Goal: Task Accomplishment & Management: Manage account settings

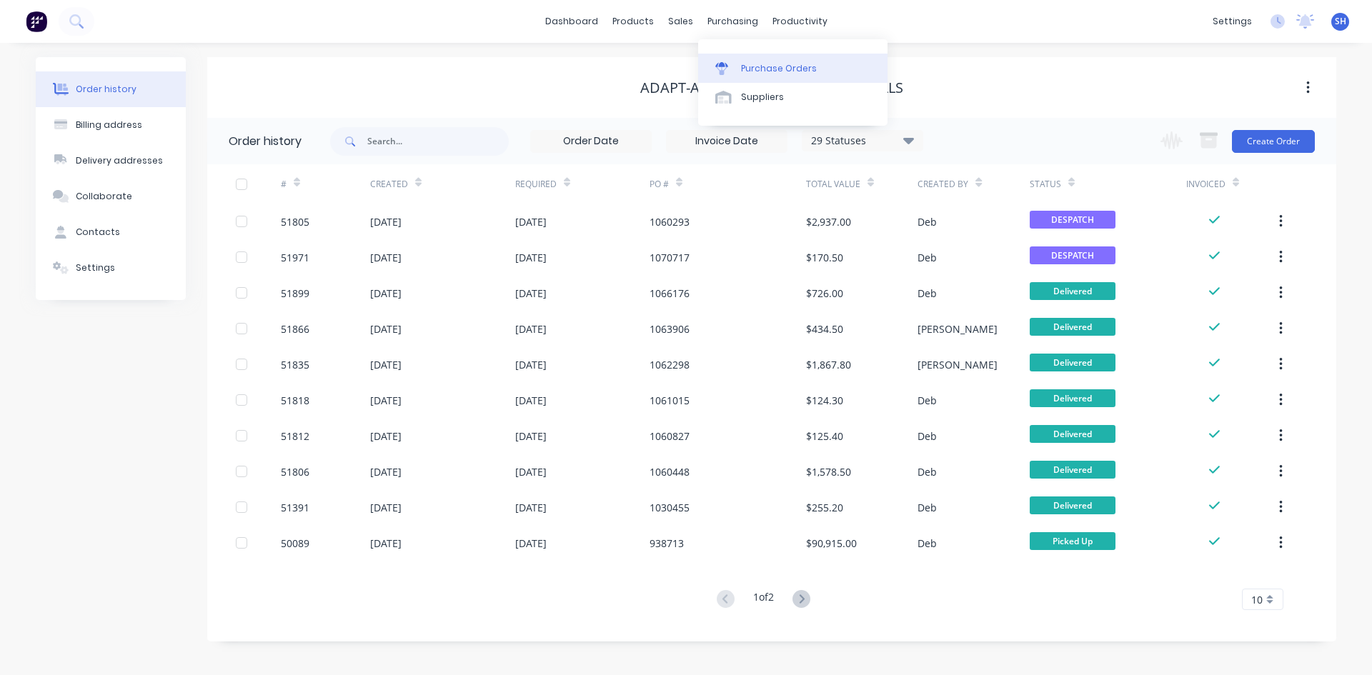
click at [781, 62] on div "Purchase Orders" at bounding box center [779, 68] width 76 height 13
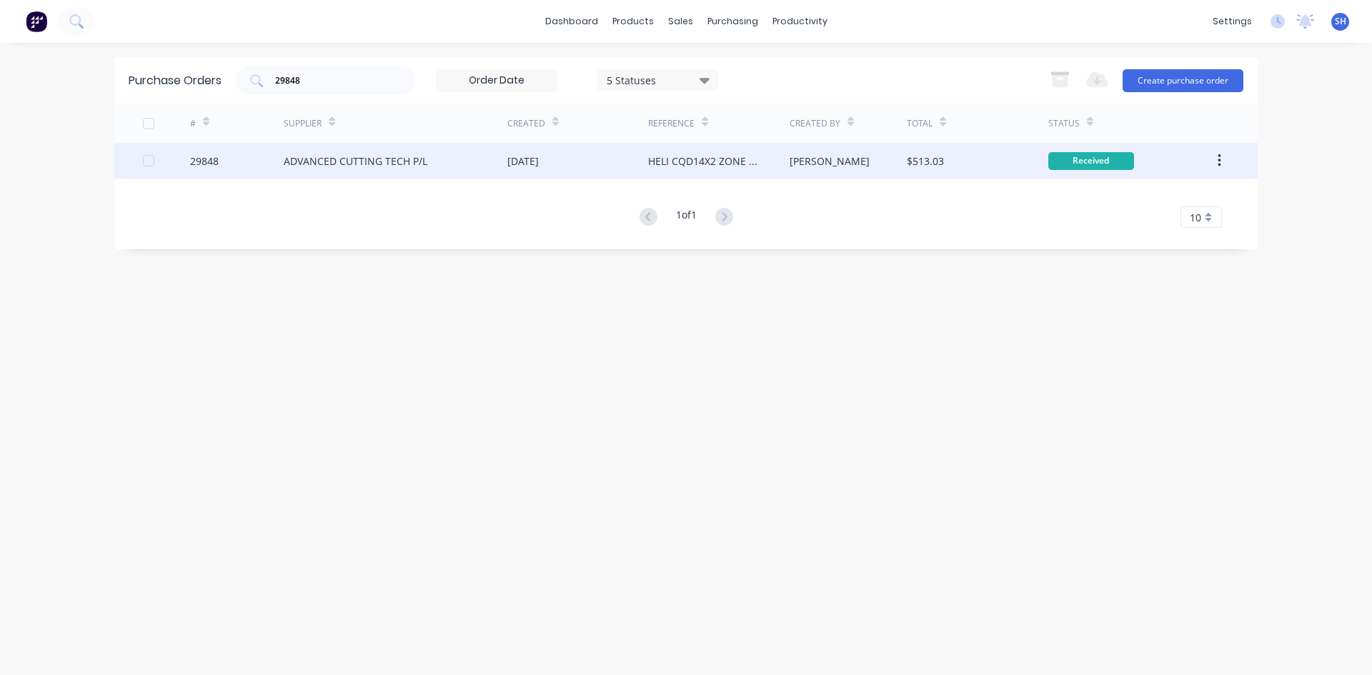
click at [379, 156] on div "ADVANCED CUTTING TECH P/L" at bounding box center [356, 161] width 144 height 15
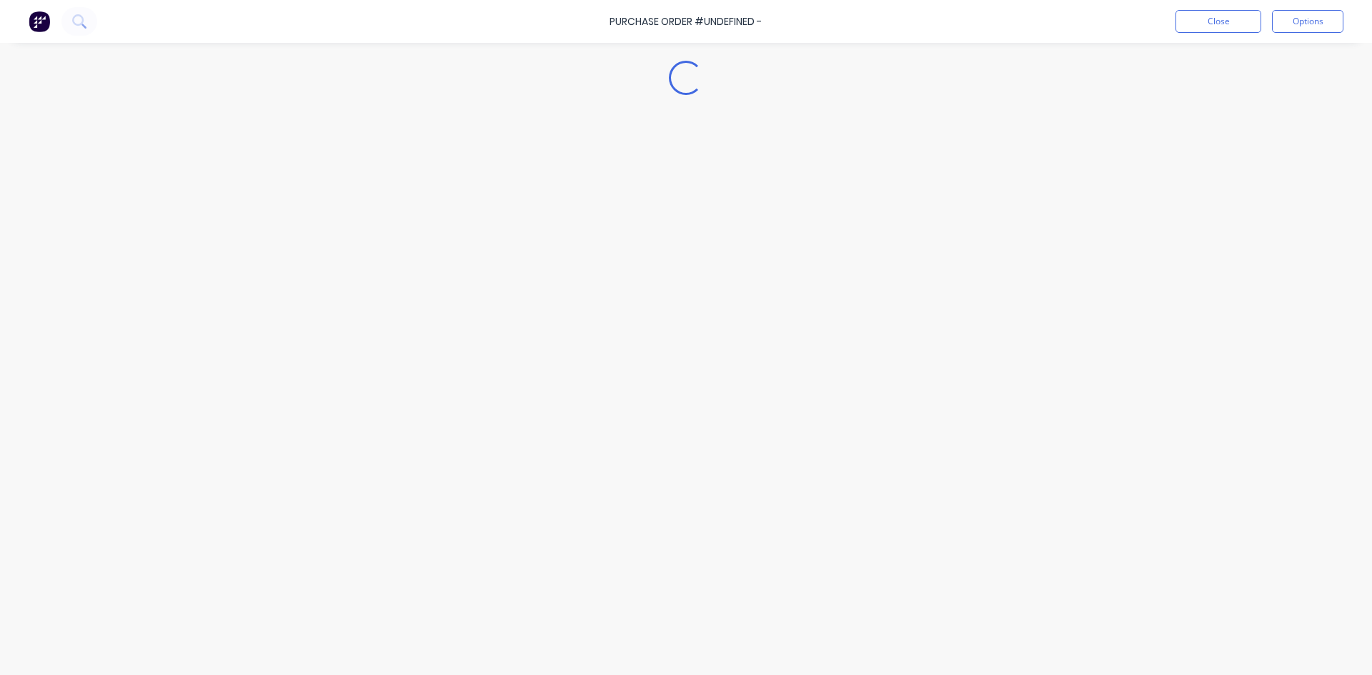
type textarea "x"
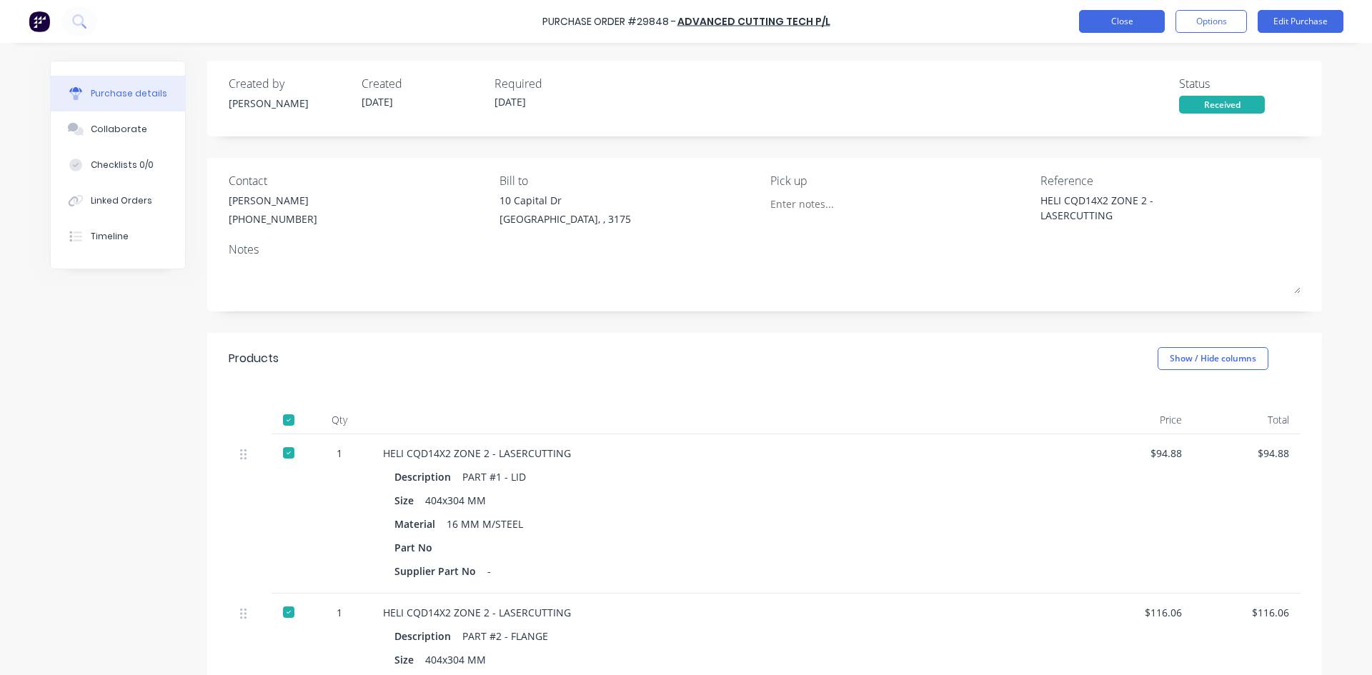
click at [1107, 20] on button "Close" at bounding box center [1122, 21] width 86 height 23
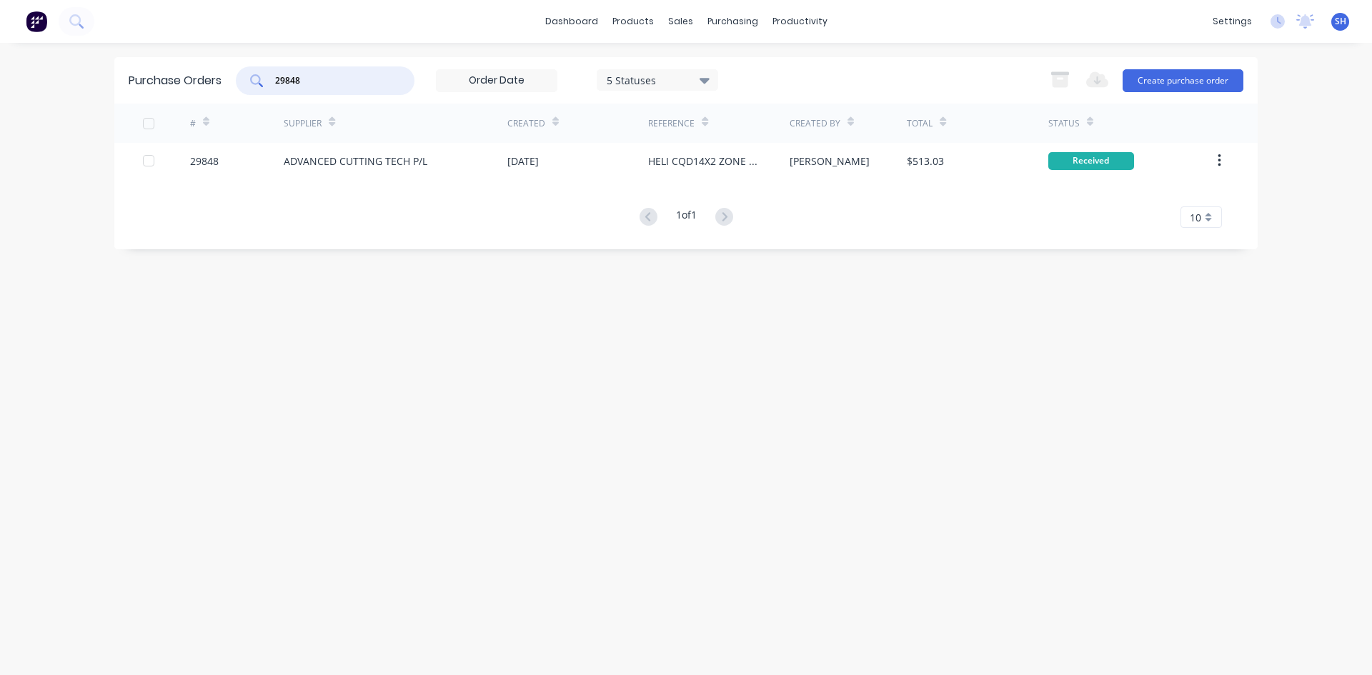
click at [311, 76] on input "29848" at bounding box center [333, 81] width 119 height 14
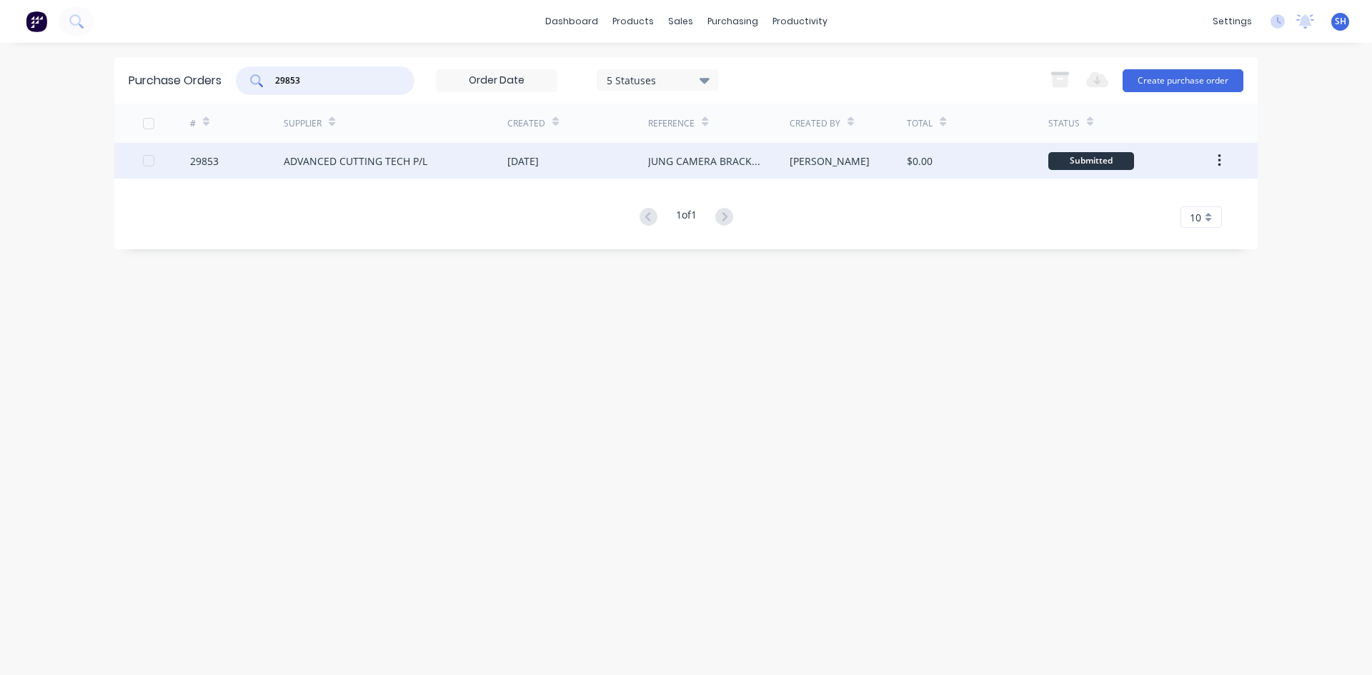
type input "29853"
click at [328, 156] on div "ADVANCED CUTTING TECH P/L" at bounding box center [356, 161] width 144 height 15
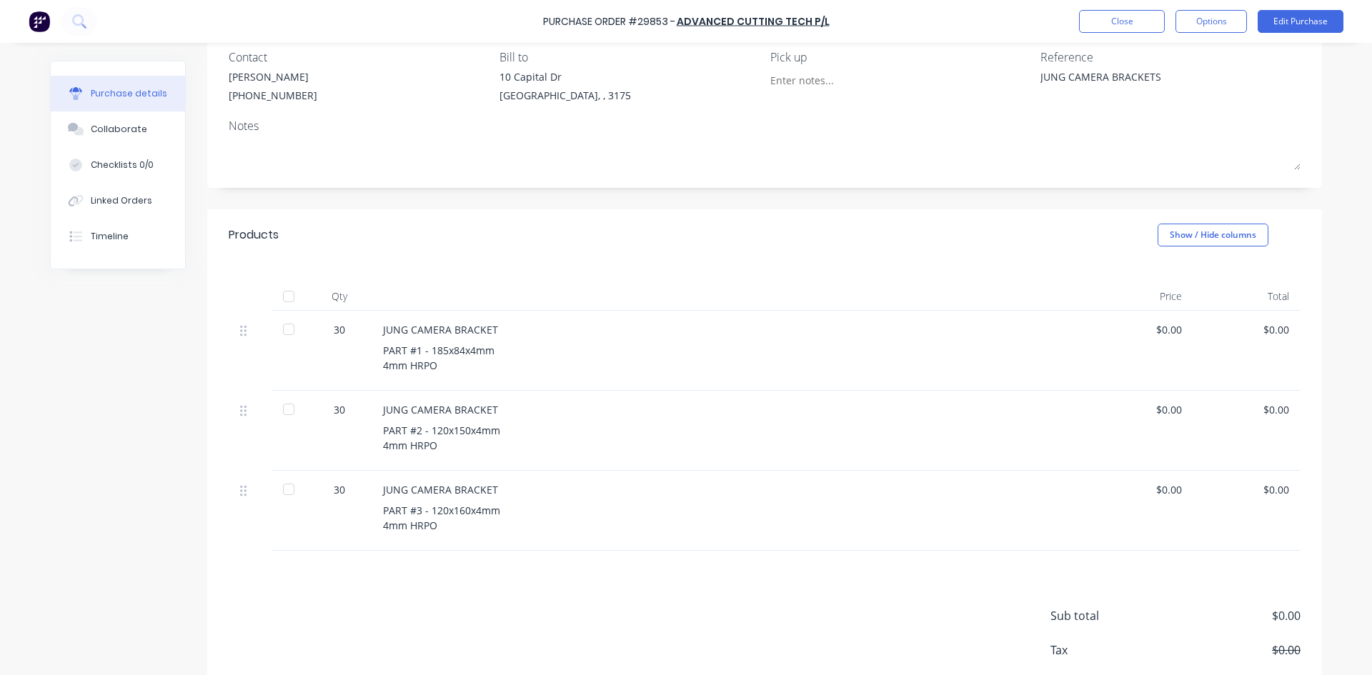
scroll to position [203, 0]
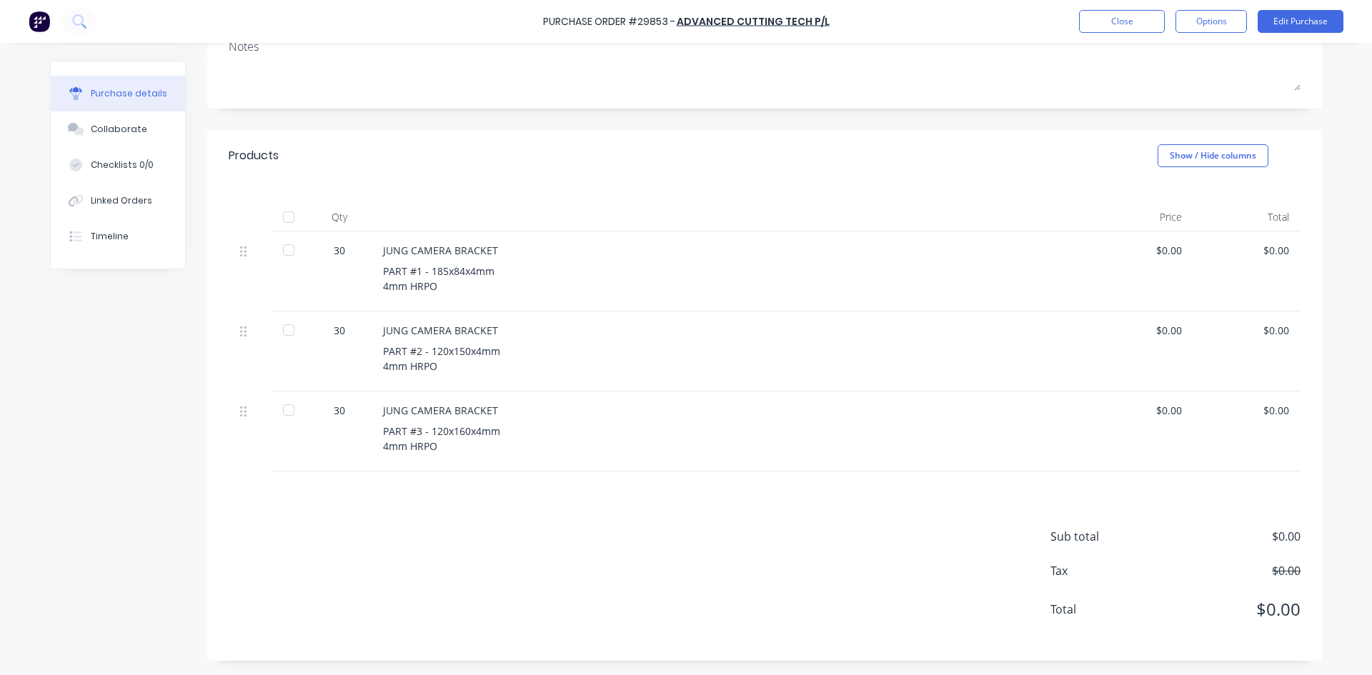
click at [288, 251] on div at bounding box center [288, 250] width 29 height 29
click at [283, 332] on div at bounding box center [288, 330] width 29 height 29
click at [282, 409] on div at bounding box center [288, 410] width 29 height 29
click at [1283, 17] on button "Edit Purchase" at bounding box center [1300, 21] width 86 height 23
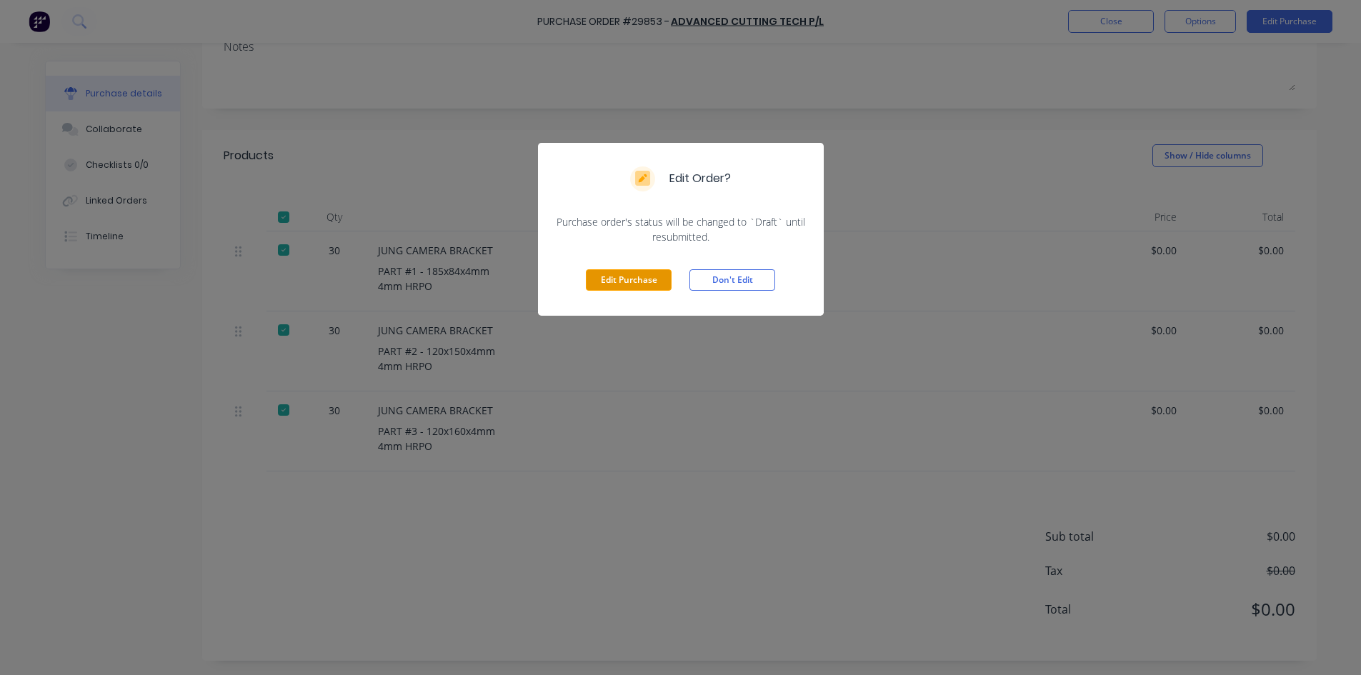
click at [645, 279] on button "Edit Purchase" at bounding box center [629, 279] width 86 height 21
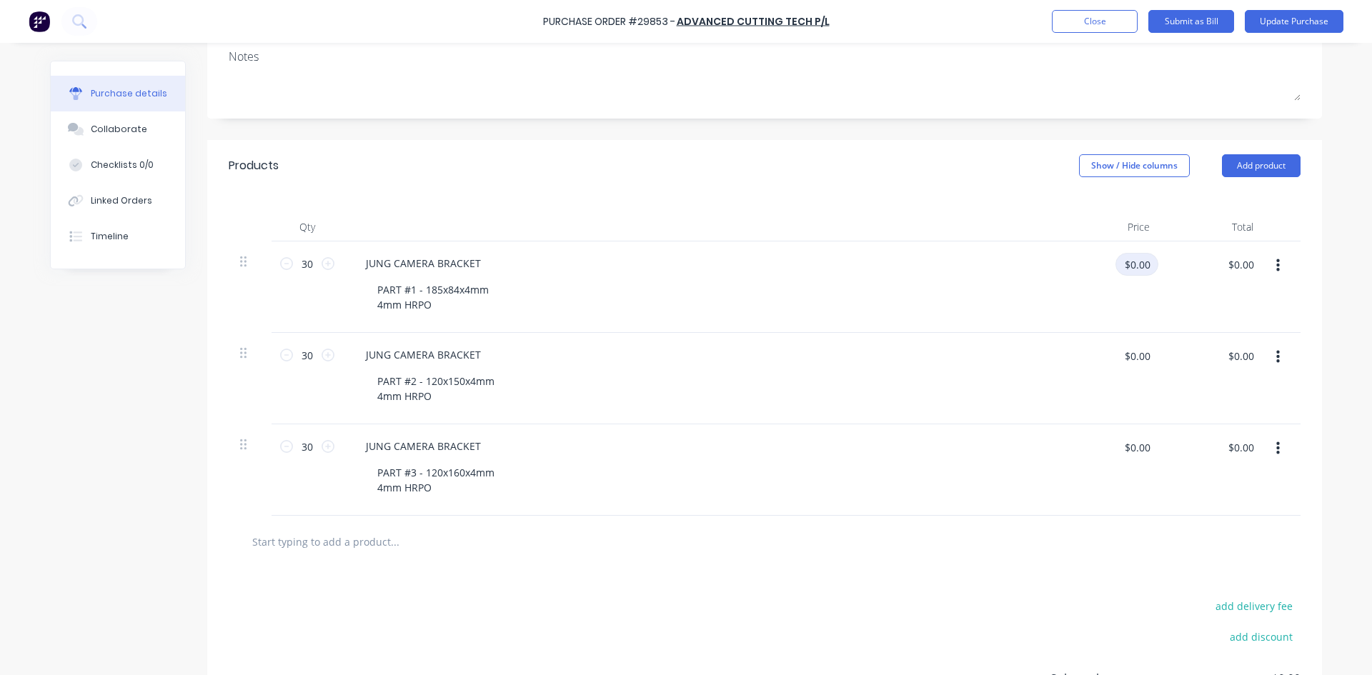
type textarea "x"
click at [1122, 267] on input "$0.00" at bounding box center [1136, 264] width 43 height 23
type input "6.26"
type textarea "x"
type input "$6.26"
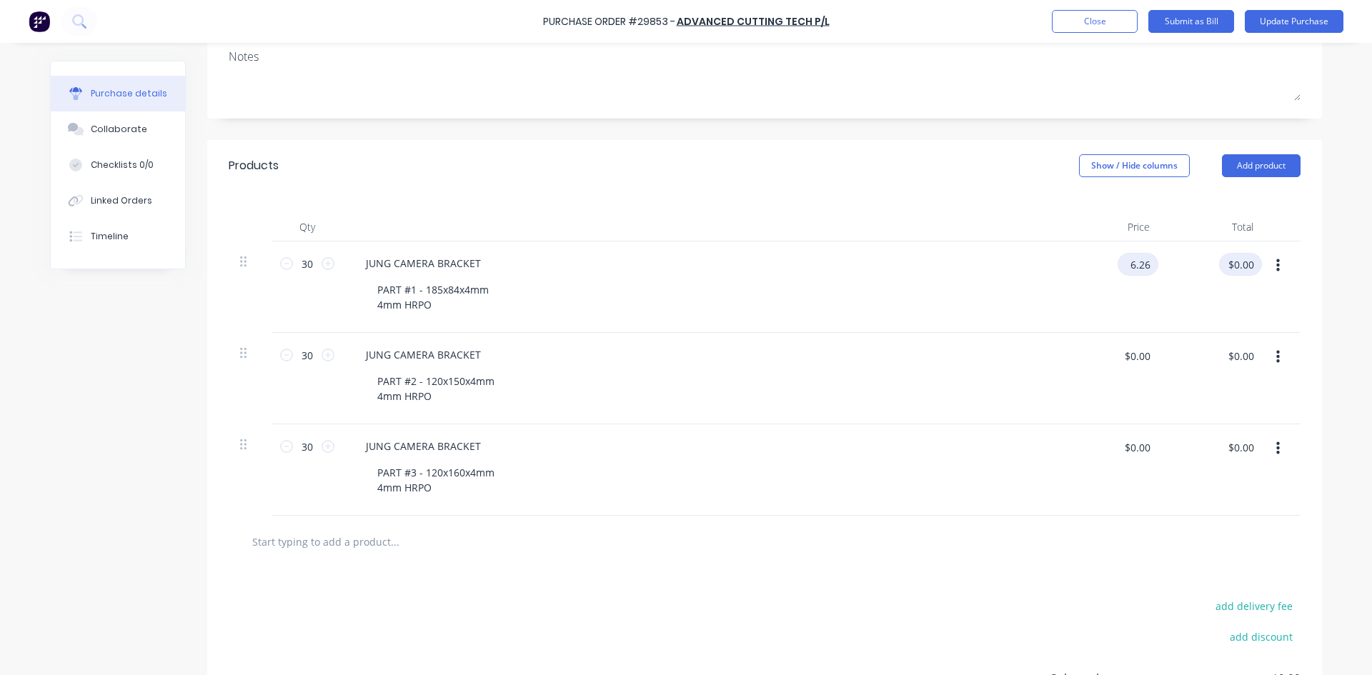
type input "$187.80"
type textarea "x"
click at [1117, 359] on input "$0.00" at bounding box center [1136, 355] width 43 height 23
type input "6.39"
type textarea "x"
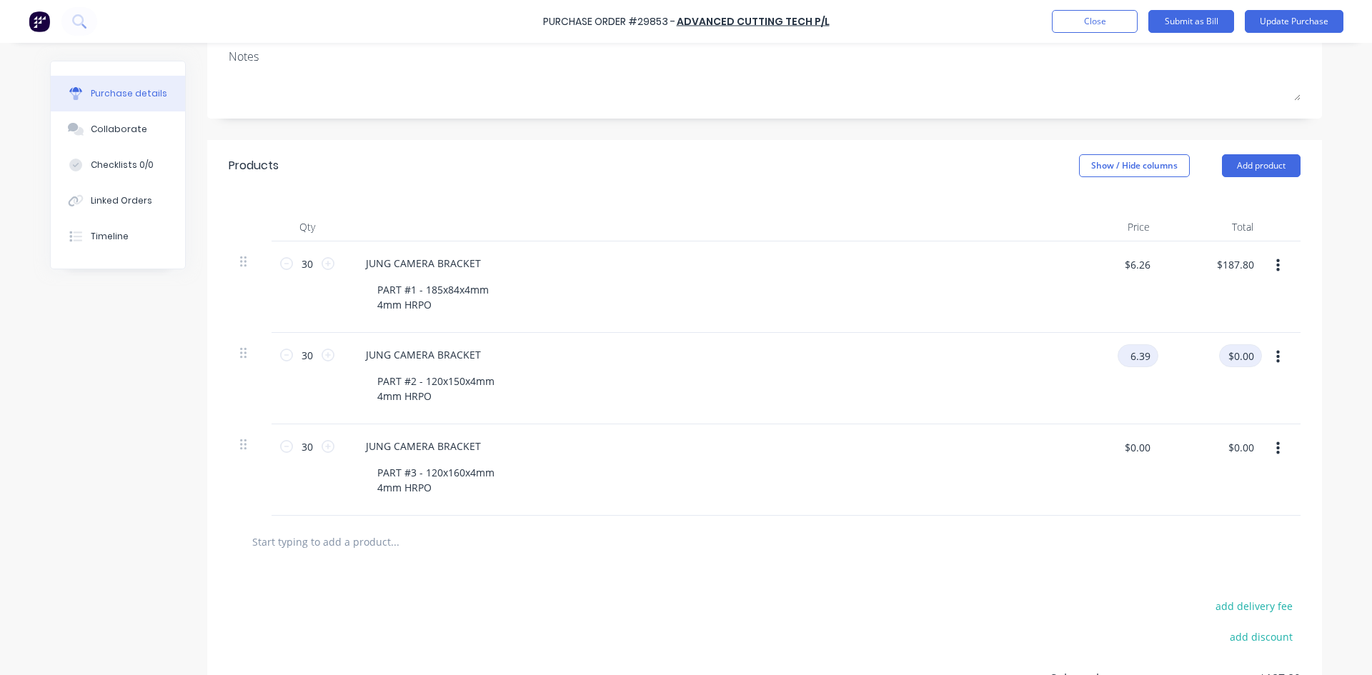
type input "$6.39"
type input "$191.70"
type textarea "x"
click at [1121, 456] on input "$0.00" at bounding box center [1136, 447] width 43 height 23
type input "6.65"
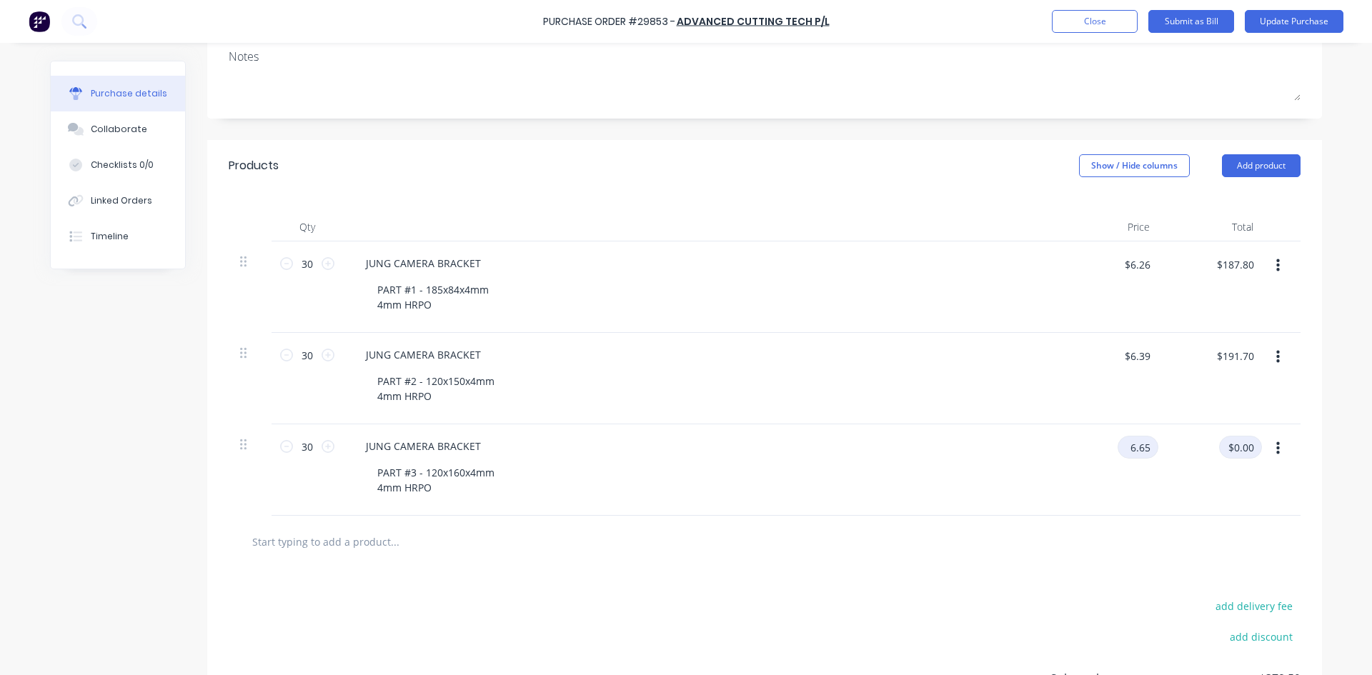
type textarea "x"
type input "$6.65"
type input "$199.50"
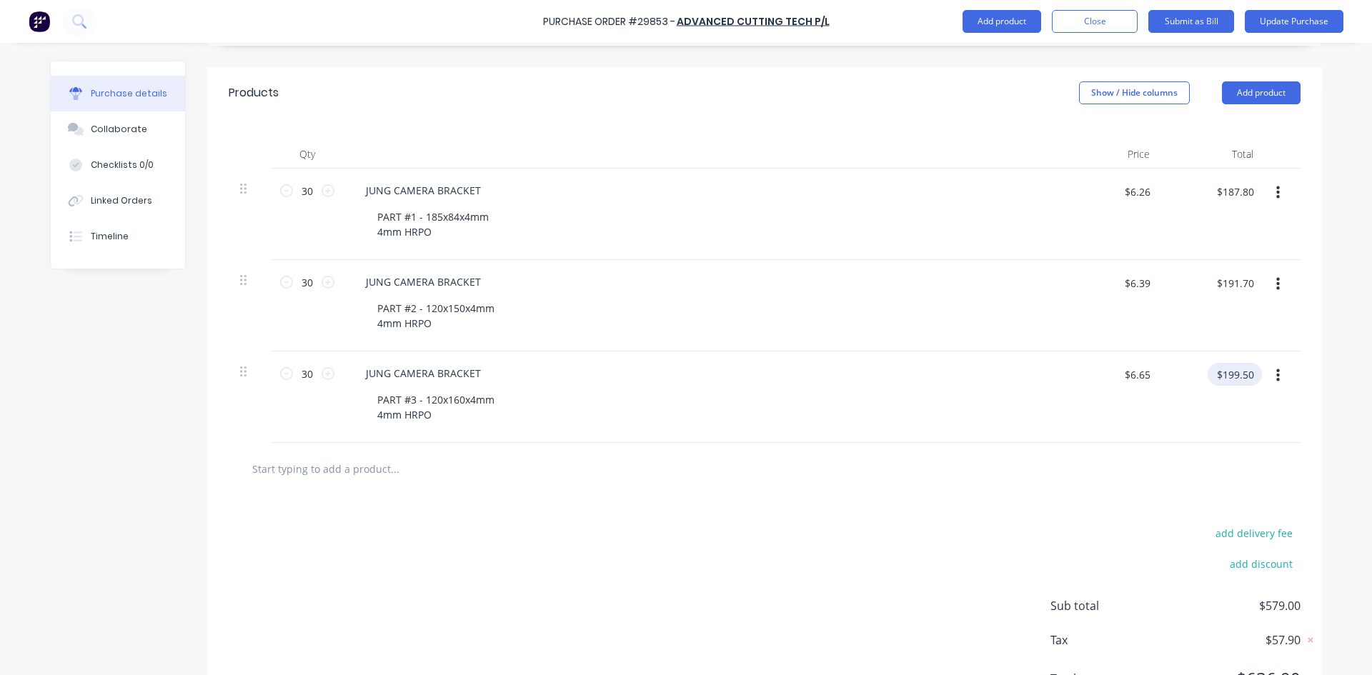
scroll to position [345, 0]
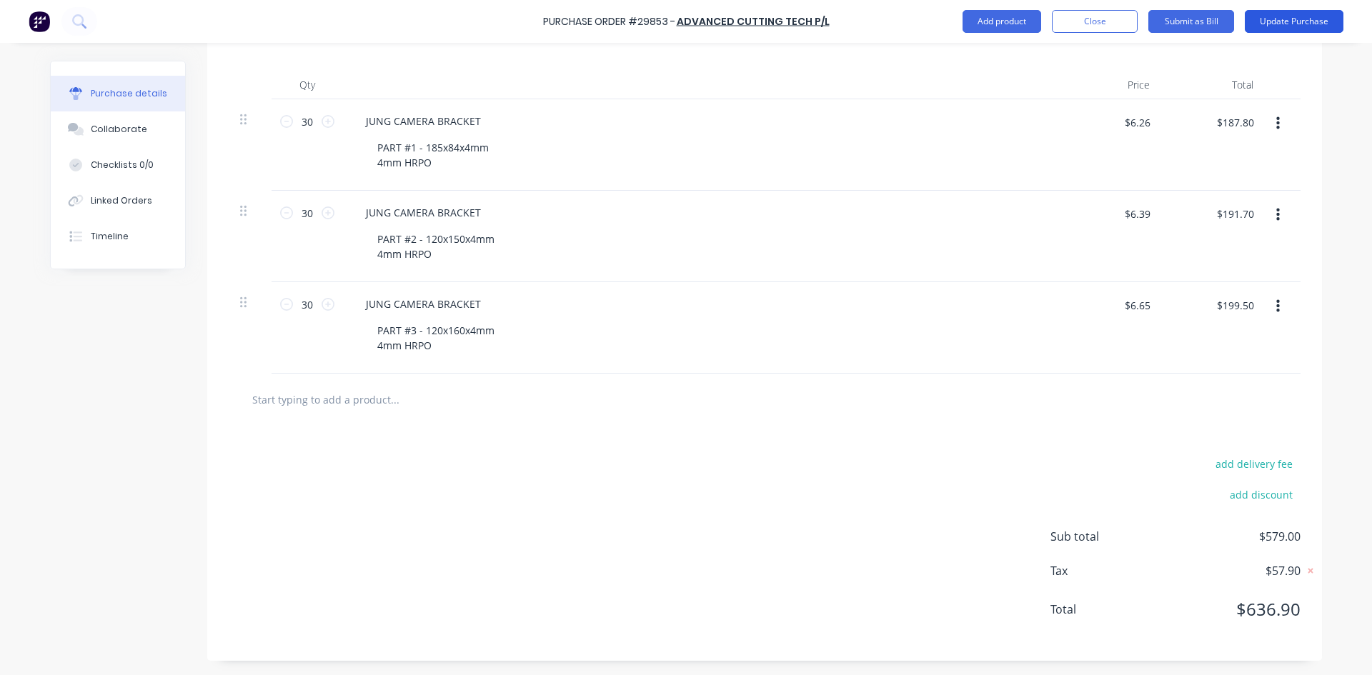
click at [1272, 24] on button "Update Purchase" at bounding box center [1293, 21] width 99 height 23
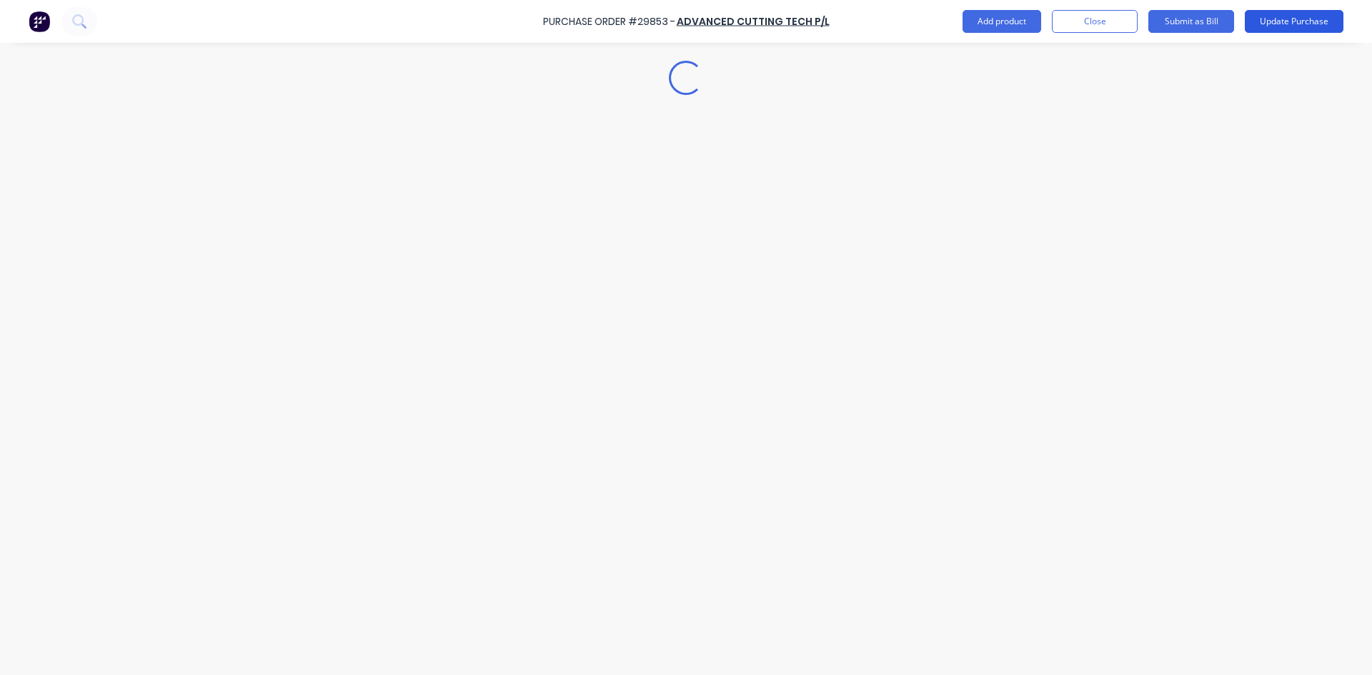
type textarea "x"
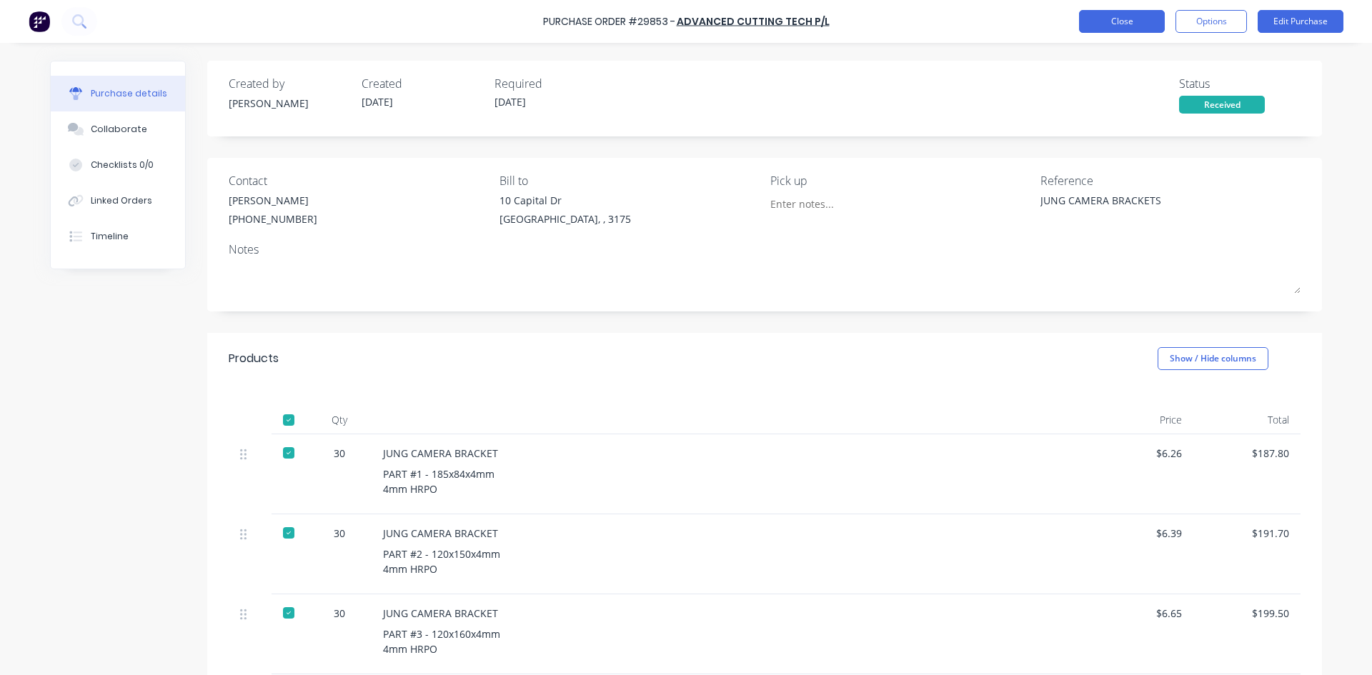
click at [1131, 14] on button "Close" at bounding box center [1122, 21] width 86 height 23
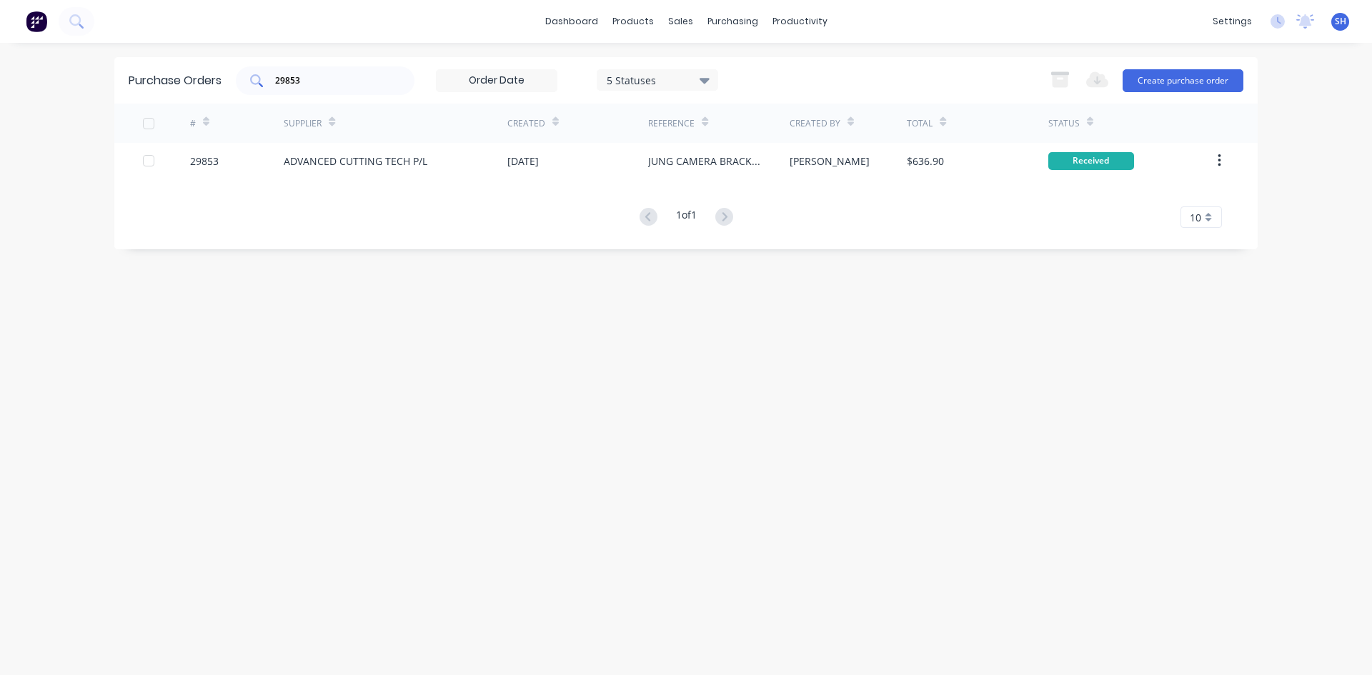
click at [325, 80] on input "29853" at bounding box center [333, 81] width 119 height 14
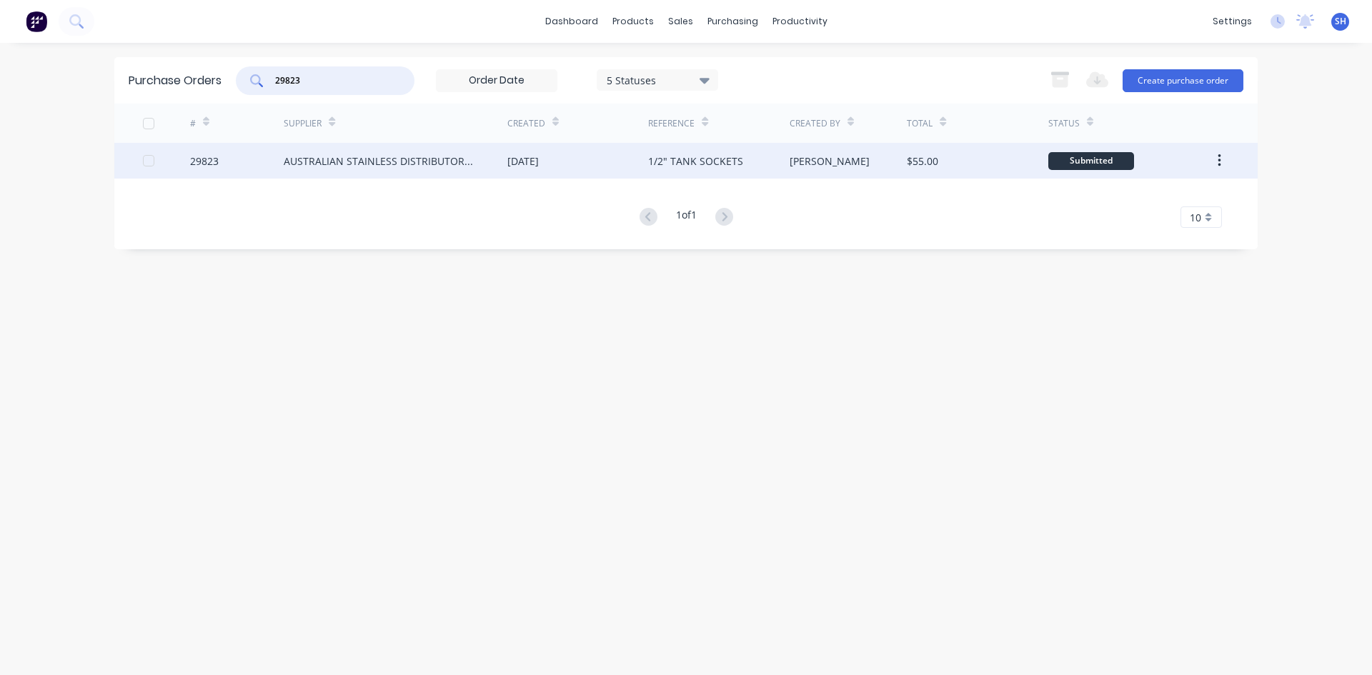
type input "29823"
click at [336, 158] on div "AUSTRALIAN STAINLESS DISTRIBUTORS P/L" at bounding box center [381, 161] width 195 height 15
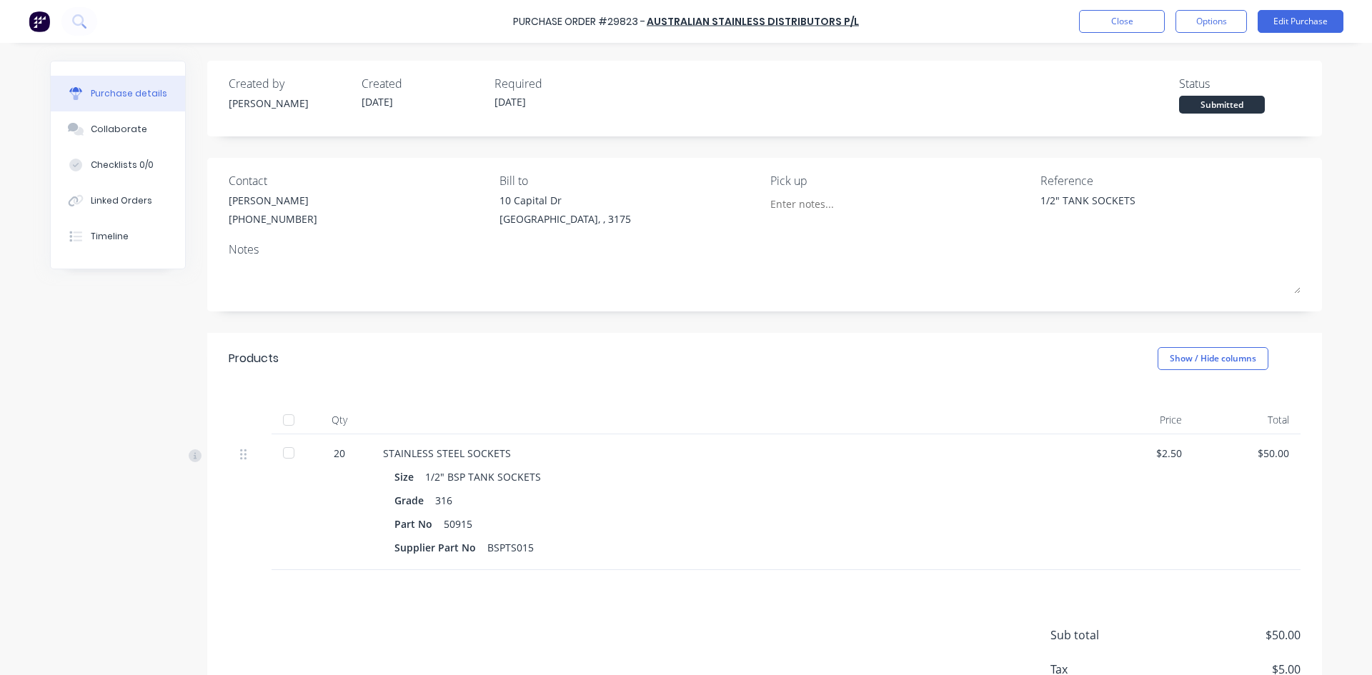
click at [282, 455] on div at bounding box center [288, 453] width 29 height 29
type textarea "x"
click at [1122, 23] on button "Close" at bounding box center [1122, 21] width 86 height 23
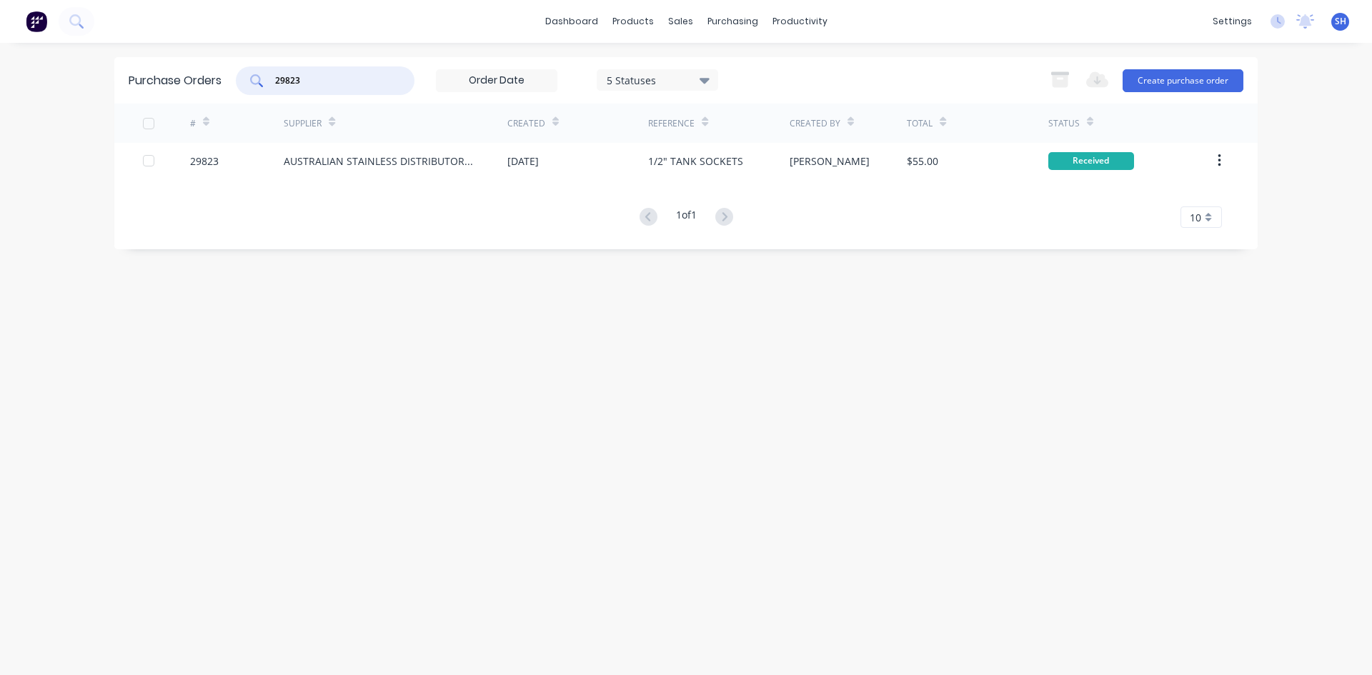
click at [312, 84] on input "29823" at bounding box center [333, 81] width 119 height 14
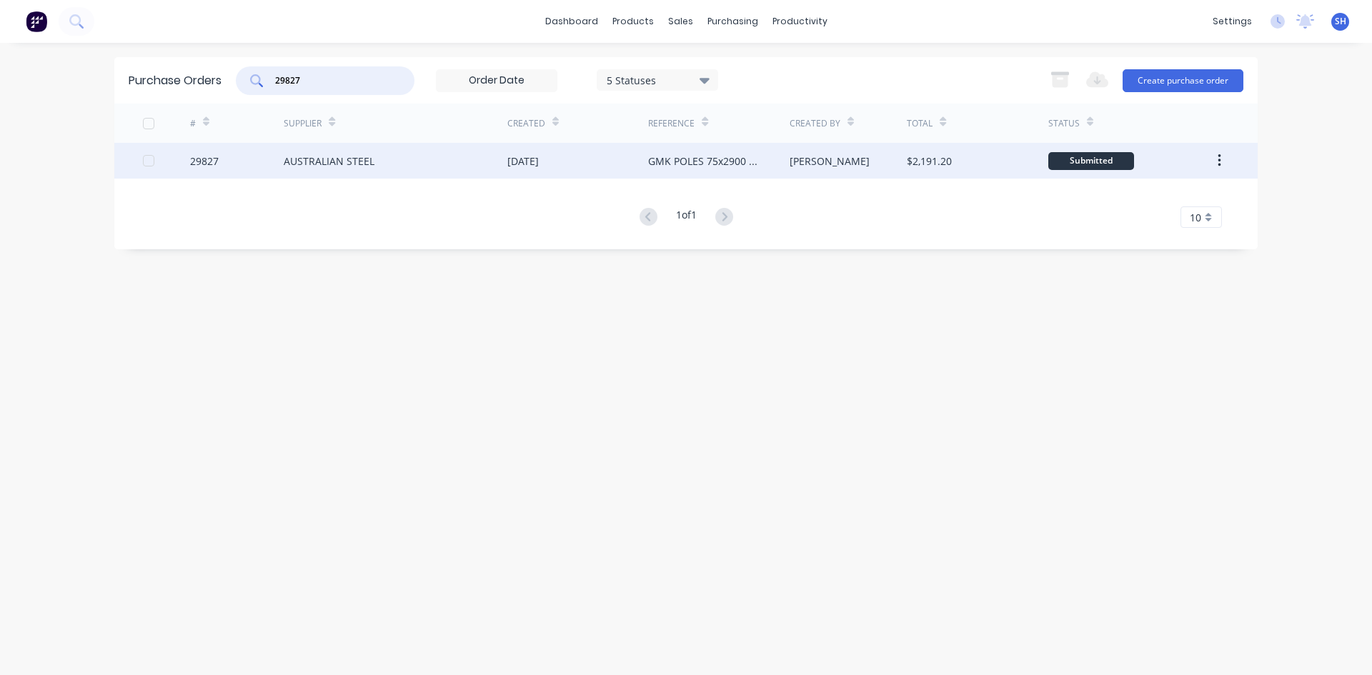
type input "29827"
click at [324, 157] on div "AUSTRALIAN STEEL" at bounding box center [329, 161] width 91 height 15
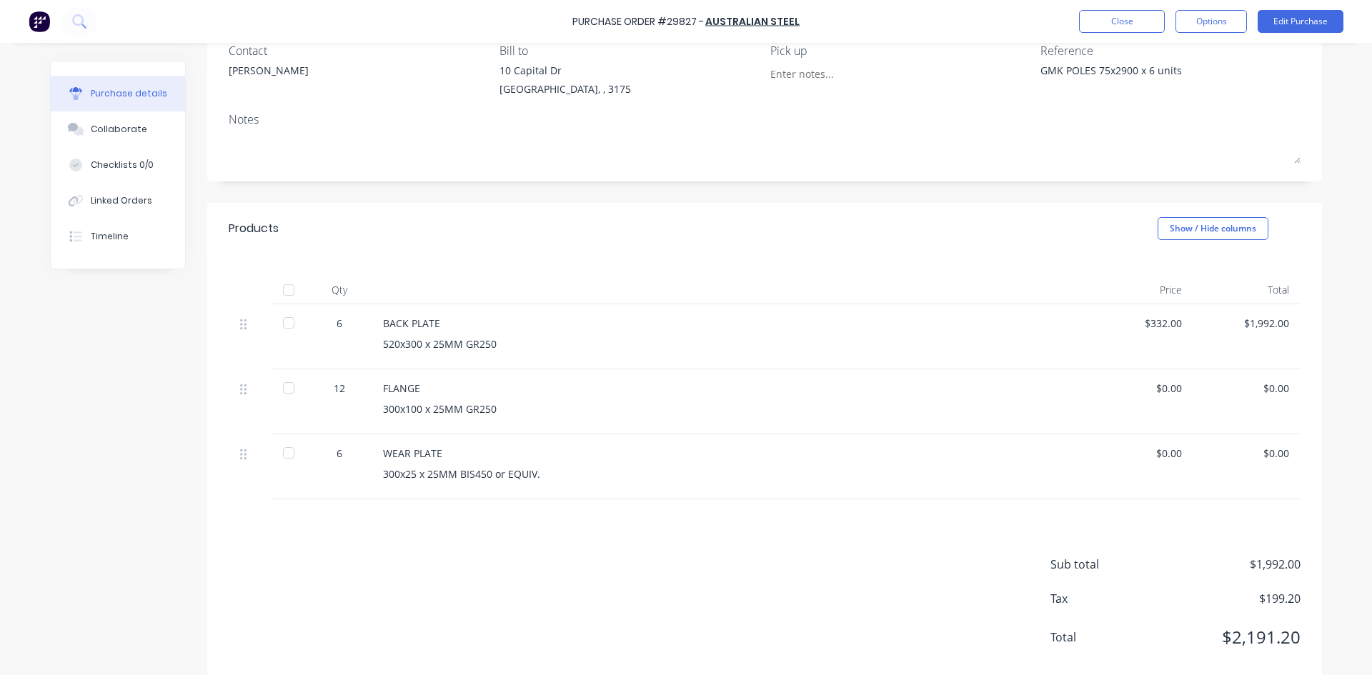
scroll to position [158, 0]
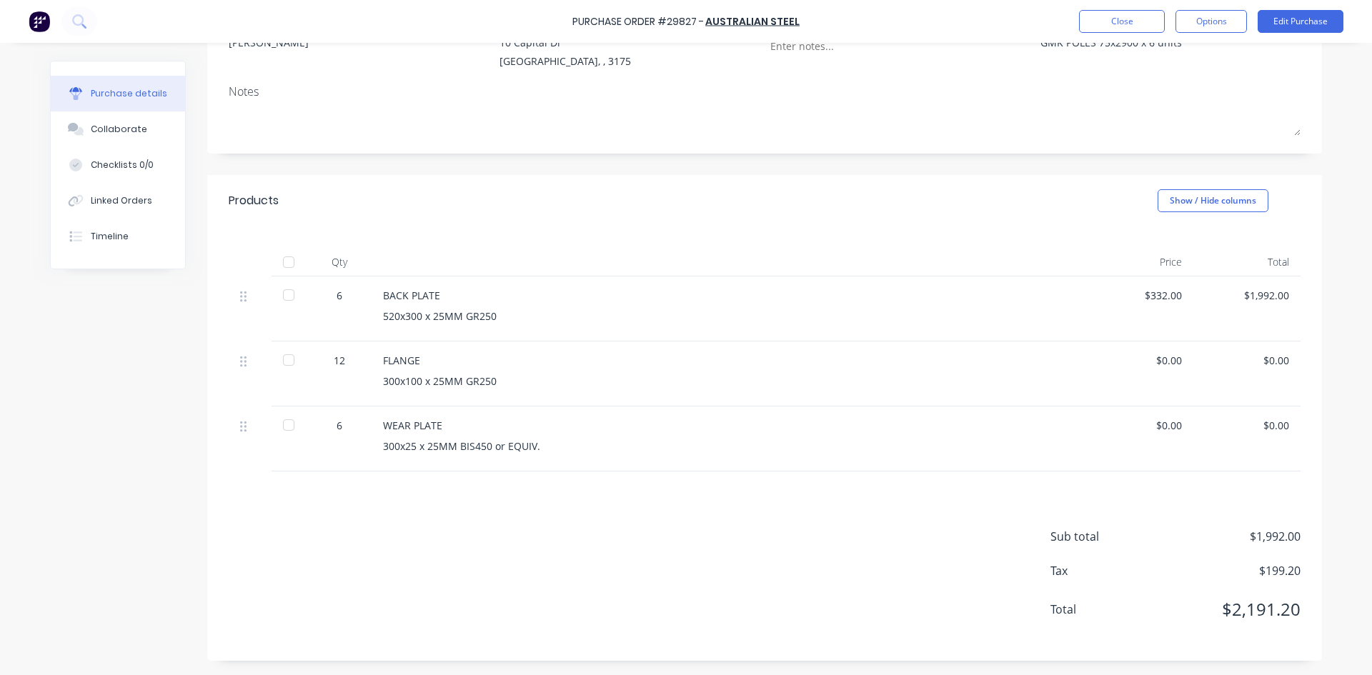
click at [286, 295] on div at bounding box center [288, 295] width 29 height 29
click at [284, 363] on div at bounding box center [288, 360] width 29 height 29
click at [281, 424] on div at bounding box center [288, 425] width 29 height 29
type textarea "x"
drag, startPoint x: 1179, startPoint y: 293, endPoint x: 1107, endPoint y: 293, distance: 71.4
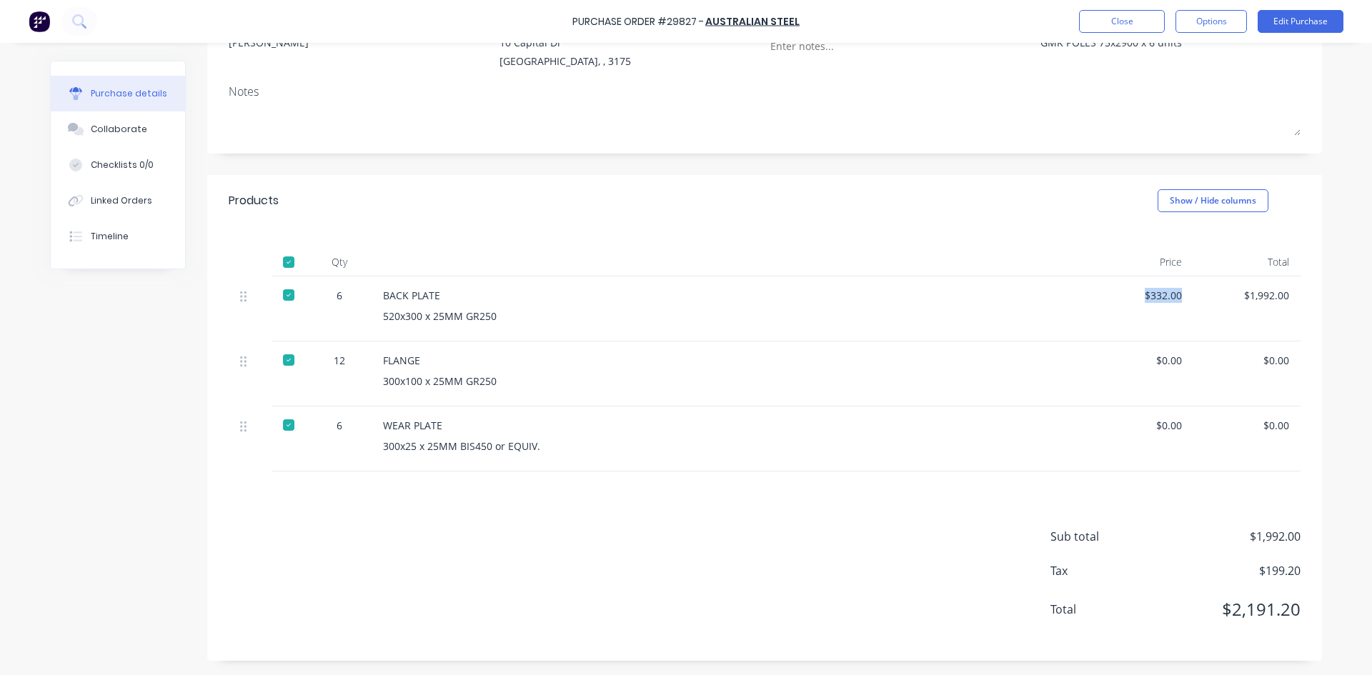
click at [1107, 293] on div "$332.00" at bounding box center [1139, 308] width 107 height 65
click at [1320, 384] on div "Purchase details Collaborate Checklists 0/0 Linked Orders Timeline Created by […" at bounding box center [686, 158] width 1300 height 604
